Goal: Communication & Community: Participate in discussion

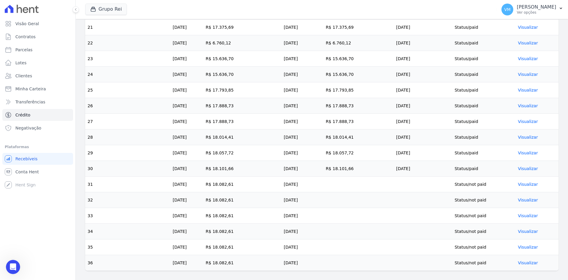
scroll to position [513, 0]
drag, startPoint x: 14, startPoint y: 265, endPoint x: 221, endPoint y: 507, distance: 318.5
click at [15, 265] on icon "Abertura do Messenger da Intercom" at bounding box center [12, 266] width 10 height 10
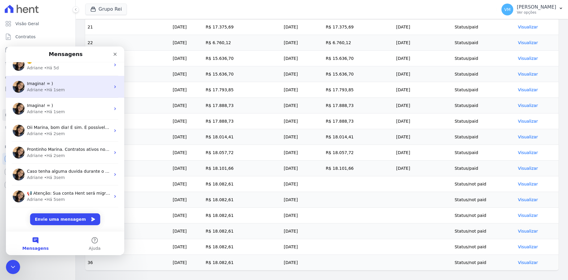
scroll to position [0, 0]
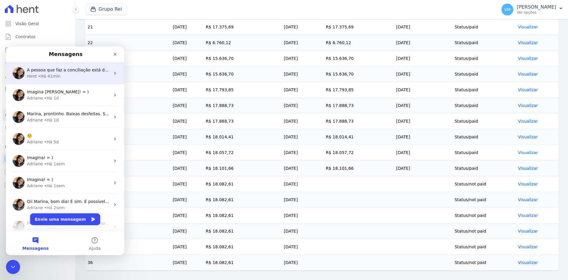
click at [98, 77] on div "Hent • Há 41min" at bounding box center [68, 76] width 83 height 6
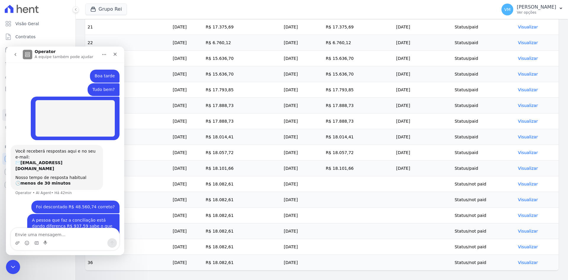
scroll to position [5, 0]
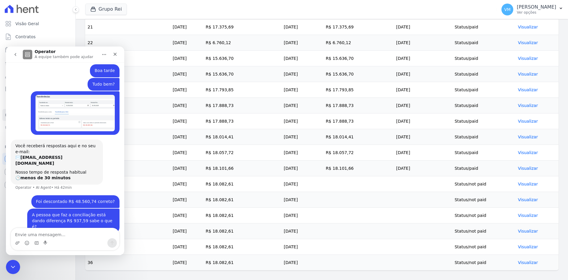
click at [205, 15] on div "Grupo Rei Você possui apenas um empreendimento Aplicar" at bounding box center [289, 10] width 409 height 20
click at [15, 56] on icon "go back" at bounding box center [15, 54] width 5 height 5
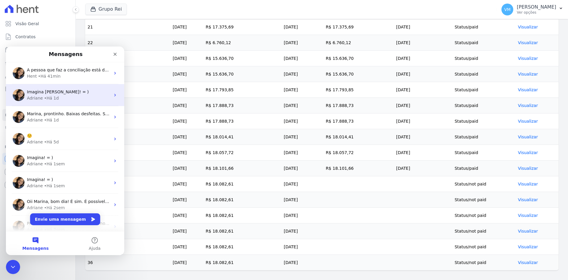
scroll to position [0, 0]
click at [56, 98] on div "Adriane • Há 1d" at bounding box center [68, 98] width 83 height 6
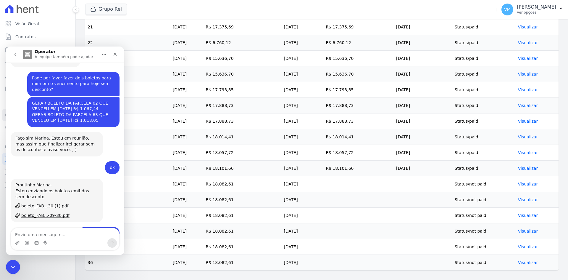
scroll to position [580, 0]
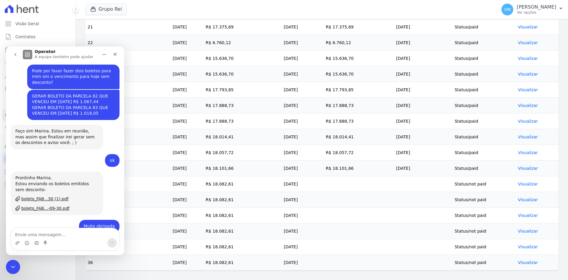
click at [139, 11] on div "Grupo Rei Você possui apenas um empreendimento Aplicar" at bounding box center [289, 10] width 409 height 20
drag, startPoint x: 5, startPoint y: 466, endPoint x: 7, endPoint y: 263, distance: 202.9
click at [7, 263] on div "Encerramento do Messenger da Intercom" at bounding box center [12, 266] width 14 height 14
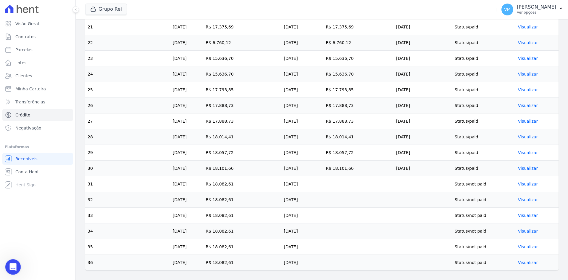
drag, startPoint x: 7, startPoint y: 277, endPoint x: 11, endPoint y: 273, distance: 5.0
click at [7, 277] on div "Visão Geral Contratos [GEOGRAPHIC_DATA] Lotes Clientes Minha Carteira Transferê…" at bounding box center [37, 140] width 75 height 280
drag, startPoint x: 12, startPoint y: 269, endPoint x: 15, endPoint y: 267, distance: 4.0
click at [11, 270] on div "Abertura do Messenger da Intercom" at bounding box center [12, 266] width 20 height 20
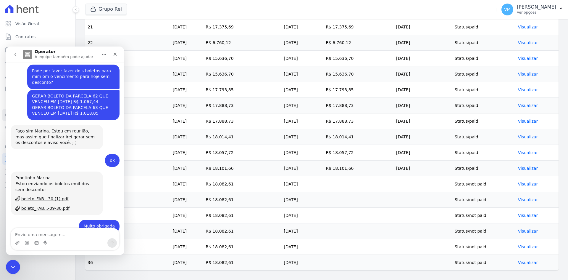
click at [17, 58] on button "go back" at bounding box center [15, 54] width 11 height 11
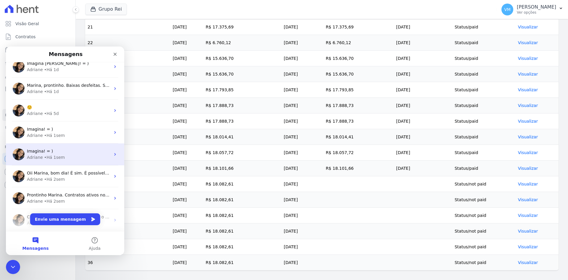
scroll to position [0, 0]
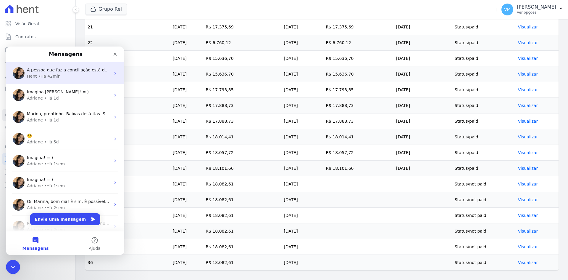
click at [58, 67] on div "A pessoa que faz a conciliação está dando diferença R$ 937,59 sabe o que é? Hen…" at bounding box center [65, 73] width 118 height 22
